Goal: Task Accomplishment & Management: Manage account settings

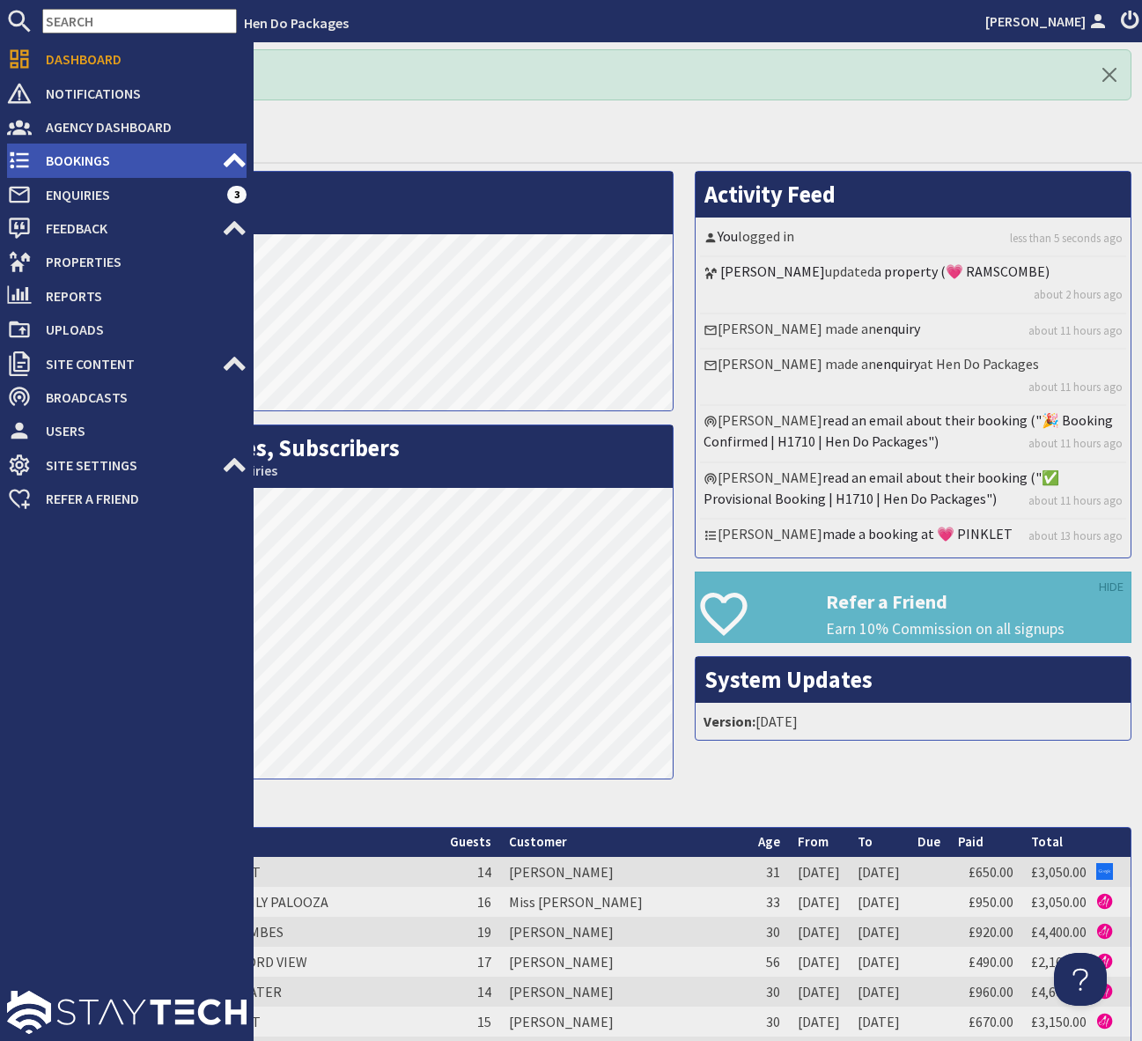
click at [104, 159] on span "Bookings" at bounding box center [127, 160] width 190 height 28
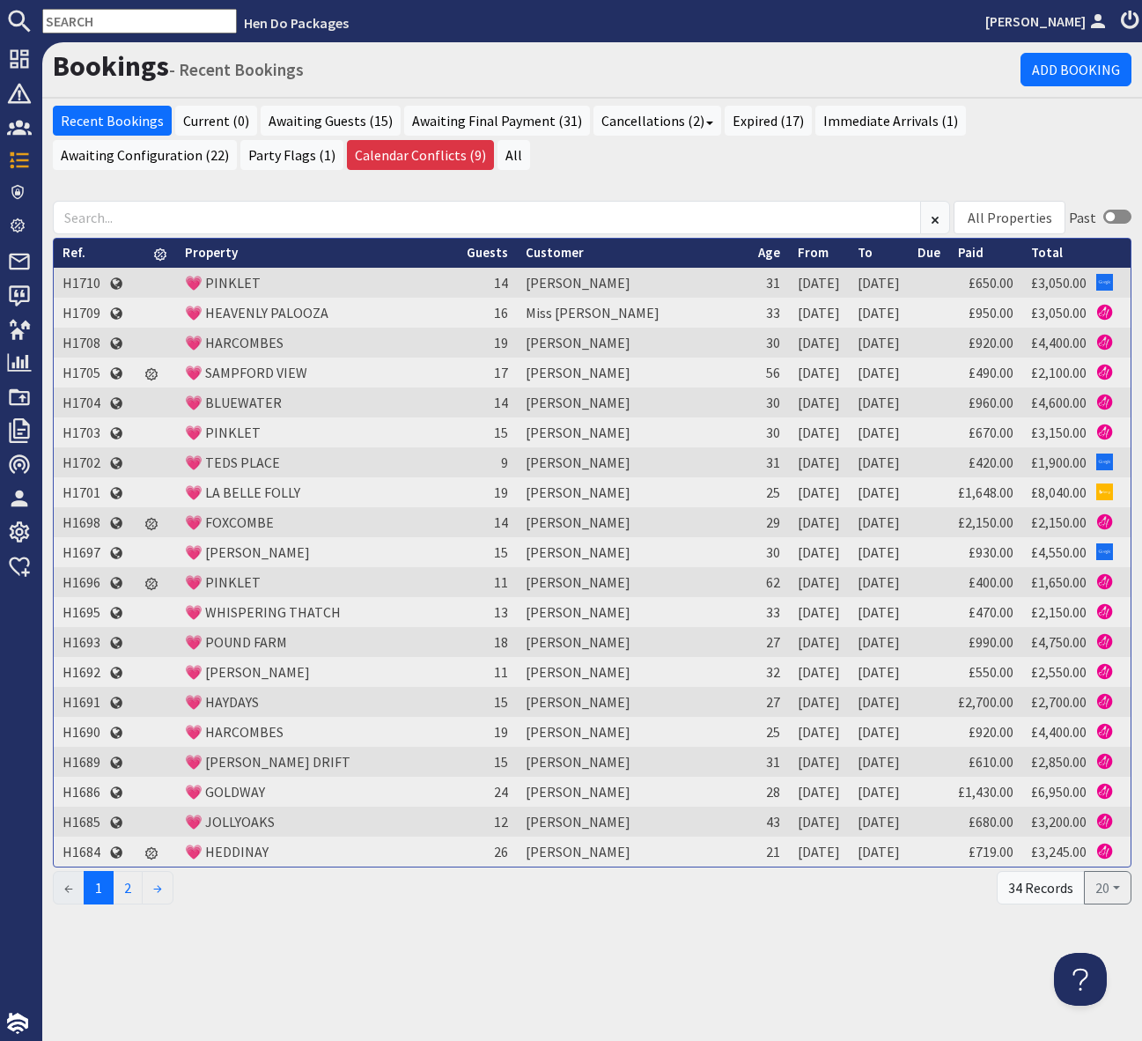
click at [88, 22] on input "text" at bounding box center [139, 21] width 195 height 25
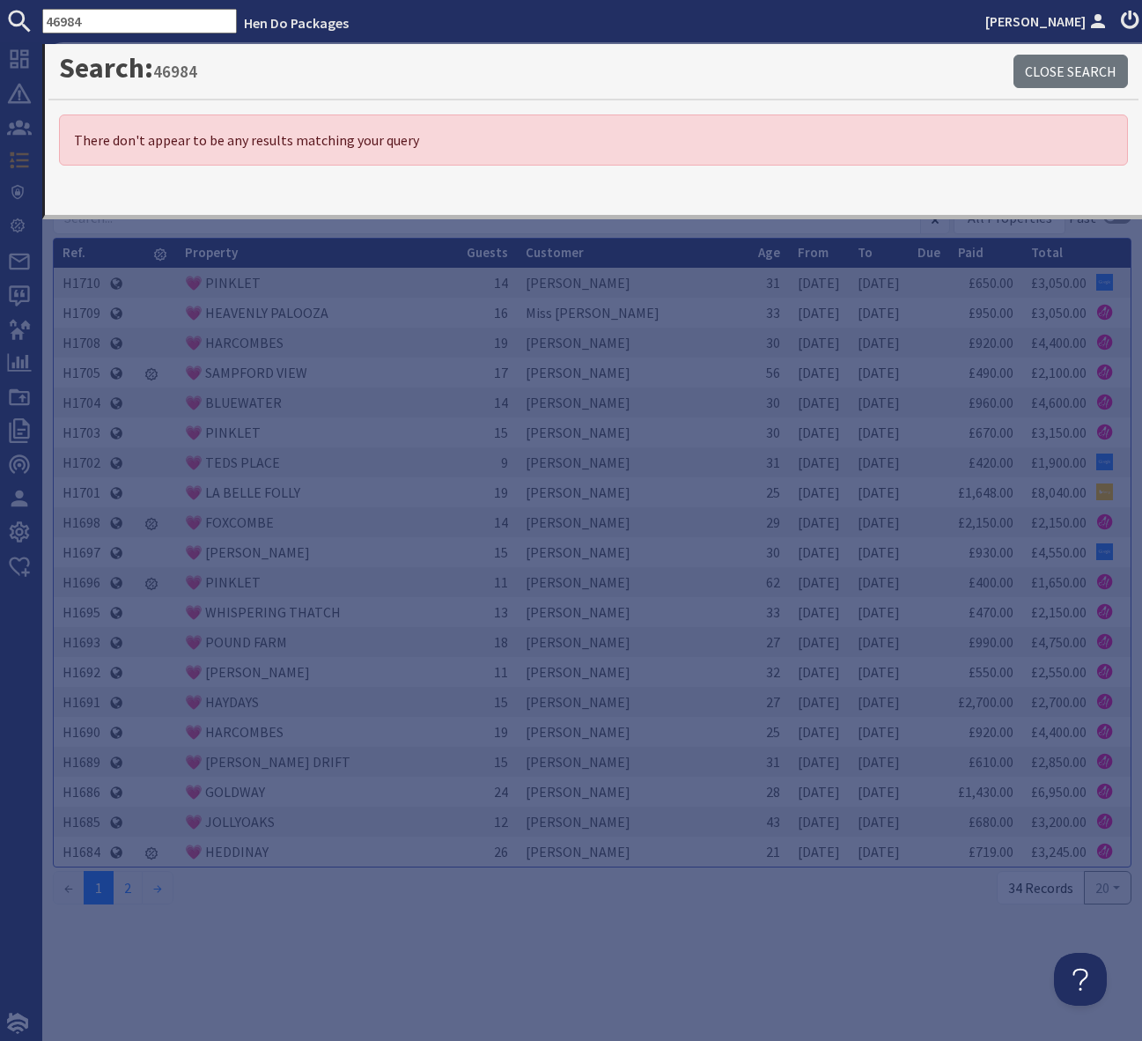
click at [109, 31] on input "46984" at bounding box center [139, 21] width 195 height 25
click at [70, 20] on input "46984" at bounding box center [139, 21] width 195 height 25
drag, startPoint x: 119, startPoint y: 22, endPoint x: 29, endPoint y: 18, distance: 89.9
click at [29, 18] on form "46984" at bounding box center [118, 21] width 237 height 25
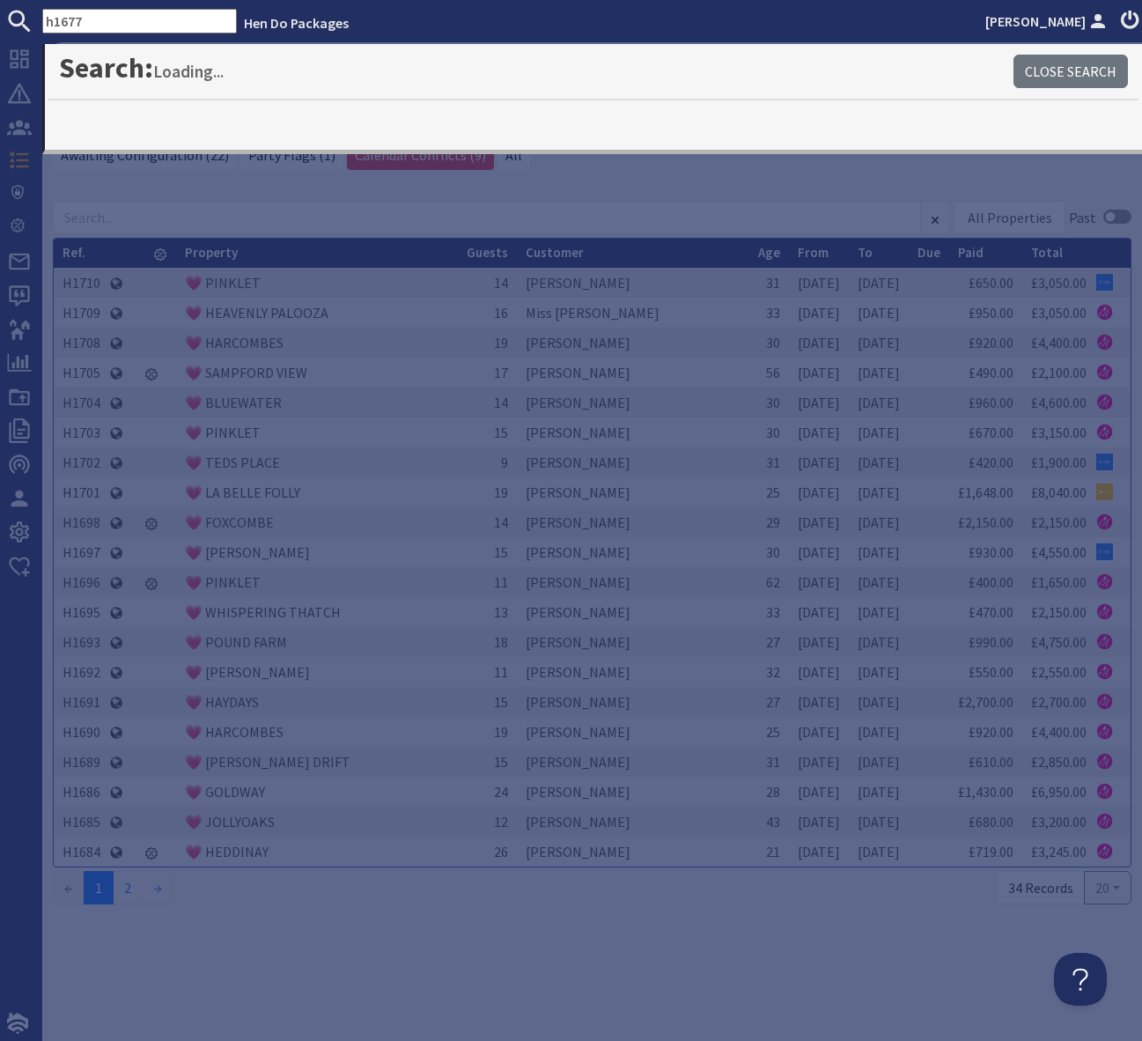
type input "h1677"
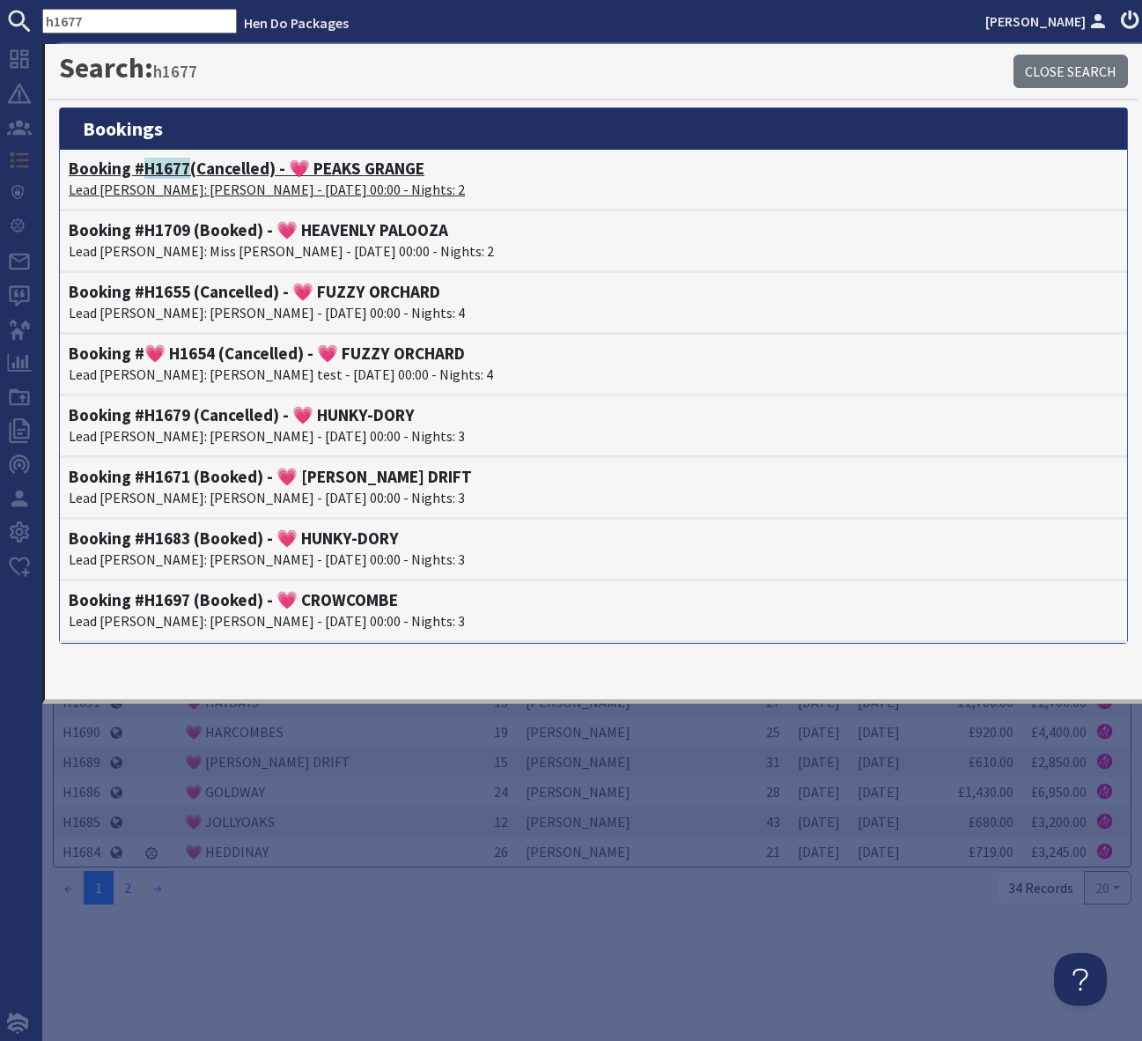
click at [333, 168] on h4 "Booking # H1677 (Cancelled) - 💗 PEAKS GRANGE" at bounding box center [594, 169] width 1050 height 20
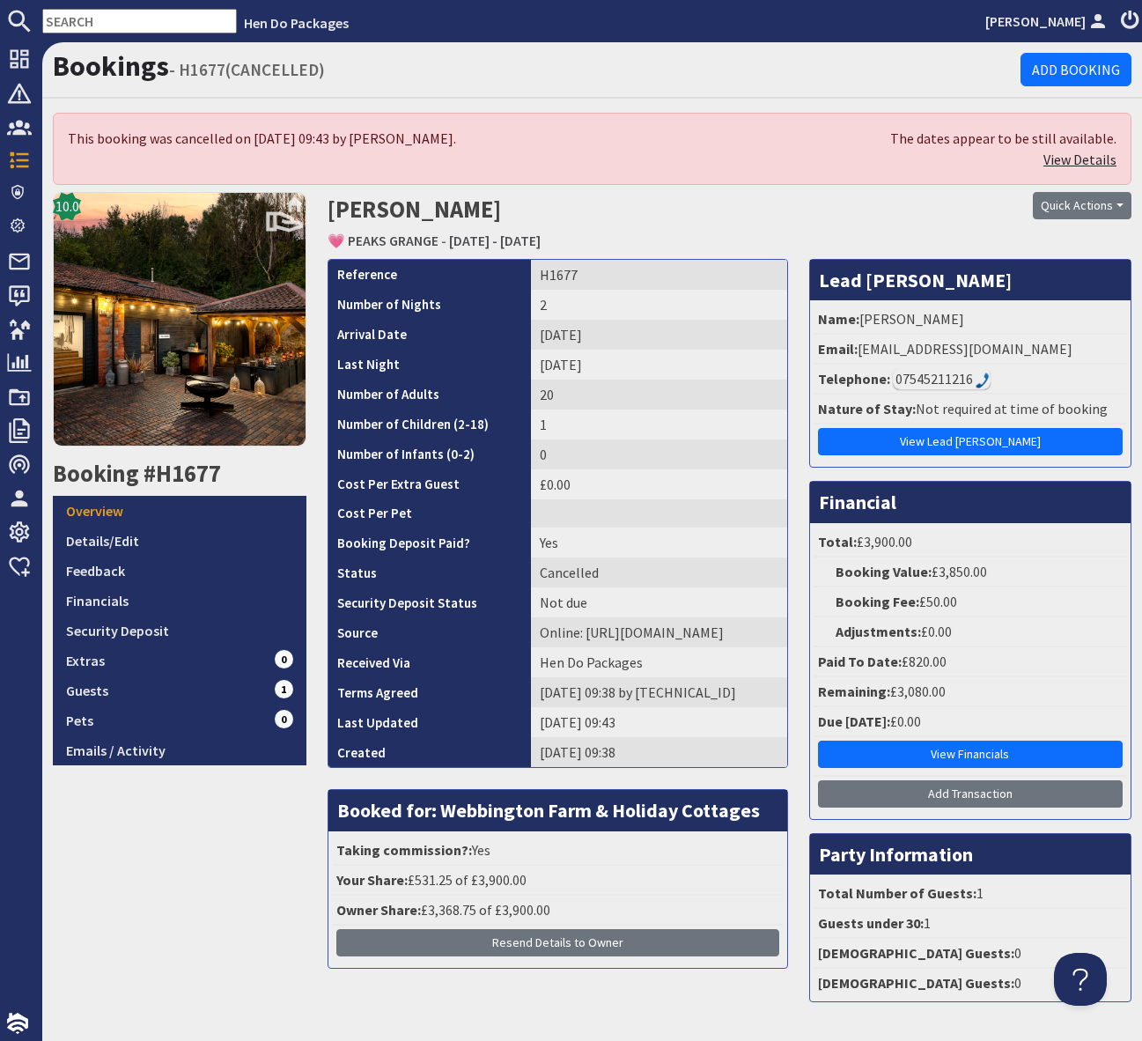
click at [1083, 156] on link "View Details" at bounding box center [1080, 160] width 73 height 18
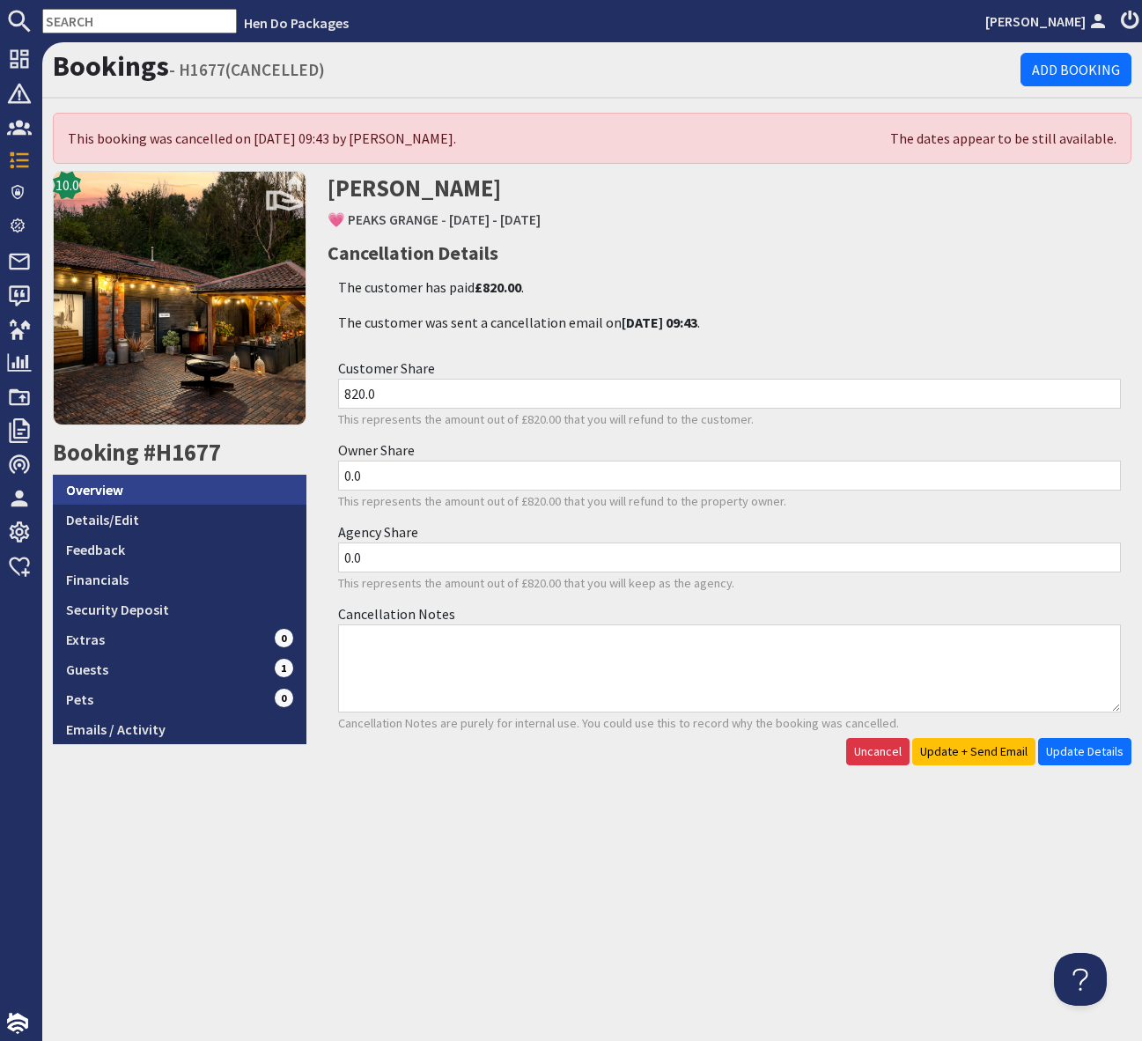
click at [101, 493] on link "Overview" at bounding box center [180, 490] width 254 height 30
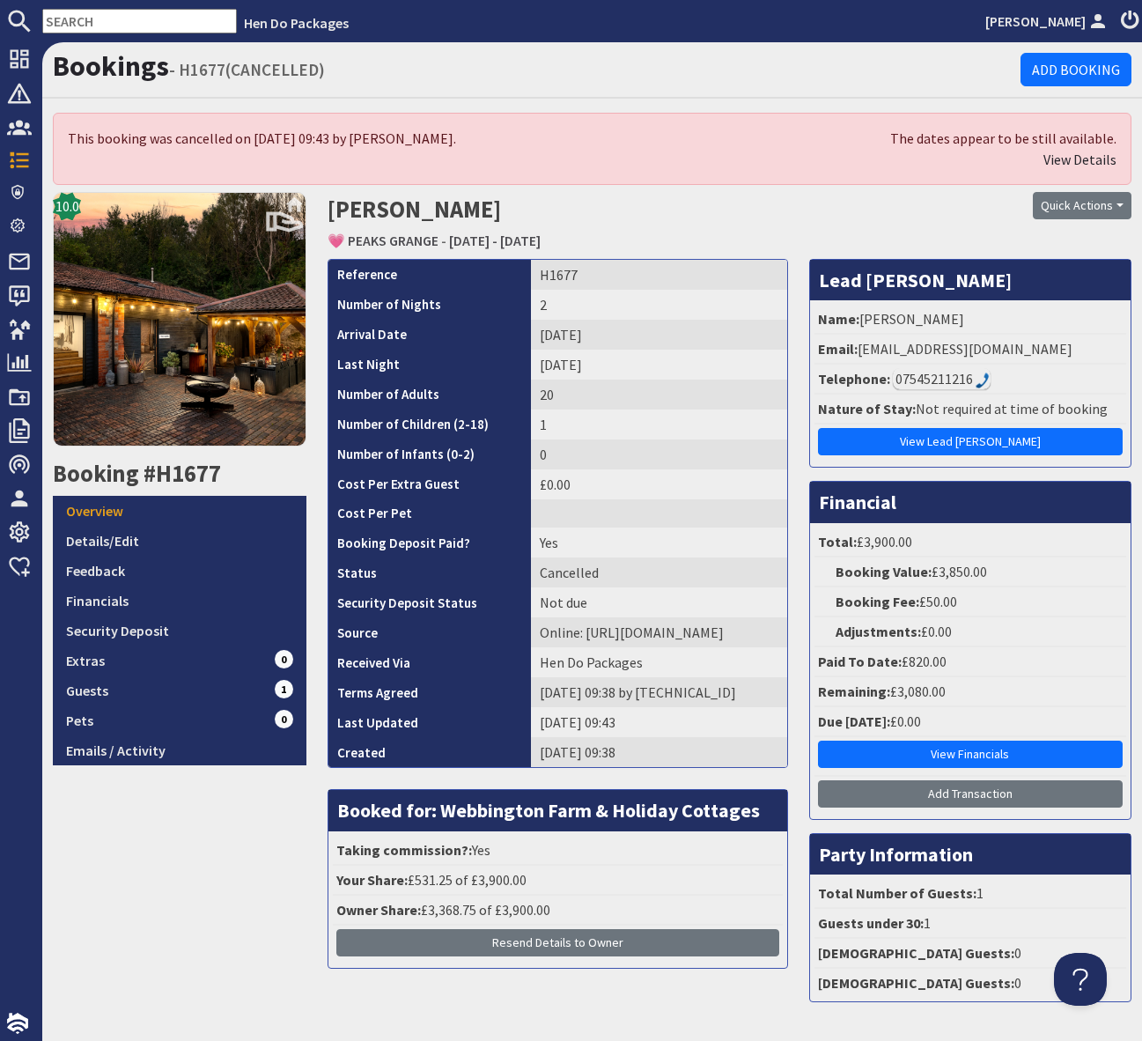
click at [1068, 356] on li "Email: [EMAIL_ADDRESS][DOMAIN_NAME]" at bounding box center [971, 350] width 312 height 30
drag, startPoint x: 1056, startPoint y: 347, endPoint x: 857, endPoint y: 352, distance: 199.1
click at [857, 352] on li "Email: [EMAIL_ADDRESS][DOMAIN_NAME]" at bounding box center [971, 350] width 312 height 30
copy li "[EMAIL_ADDRESS][DOMAIN_NAME]"
